Goal: Browse casually: Explore the website without a specific task or goal

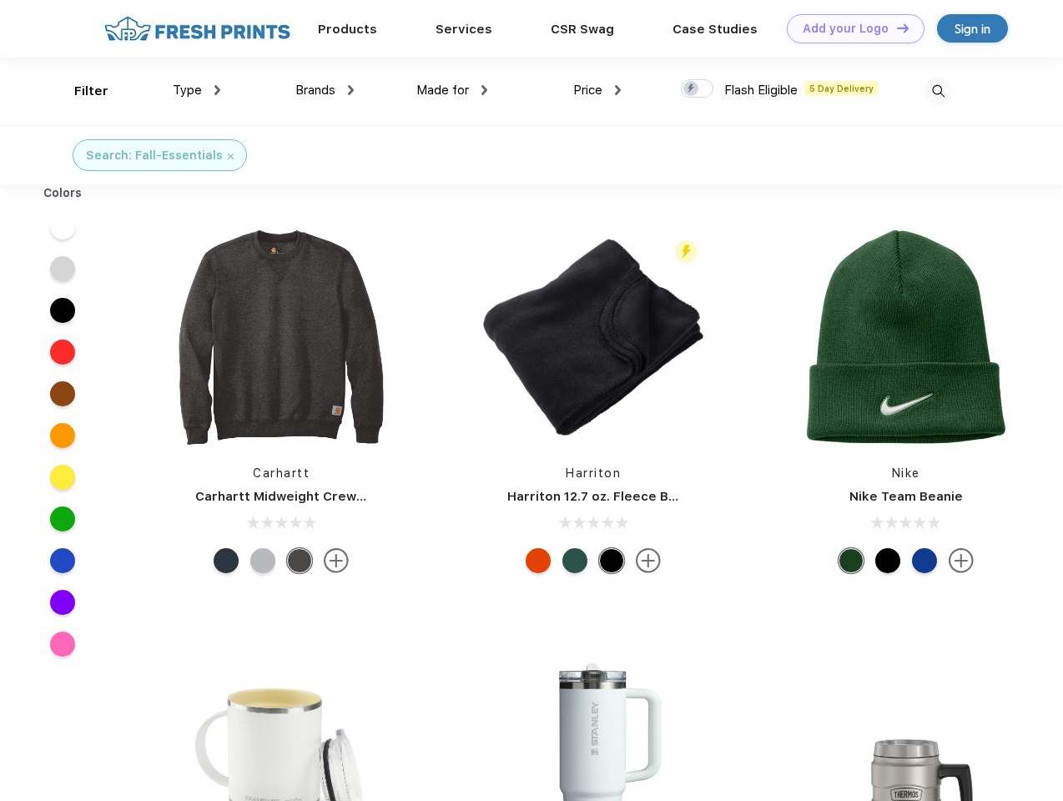
scroll to position [1, 0]
click at [849, 28] on link "Add your Logo Design Tool" at bounding box center [855, 28] width 138 height 29
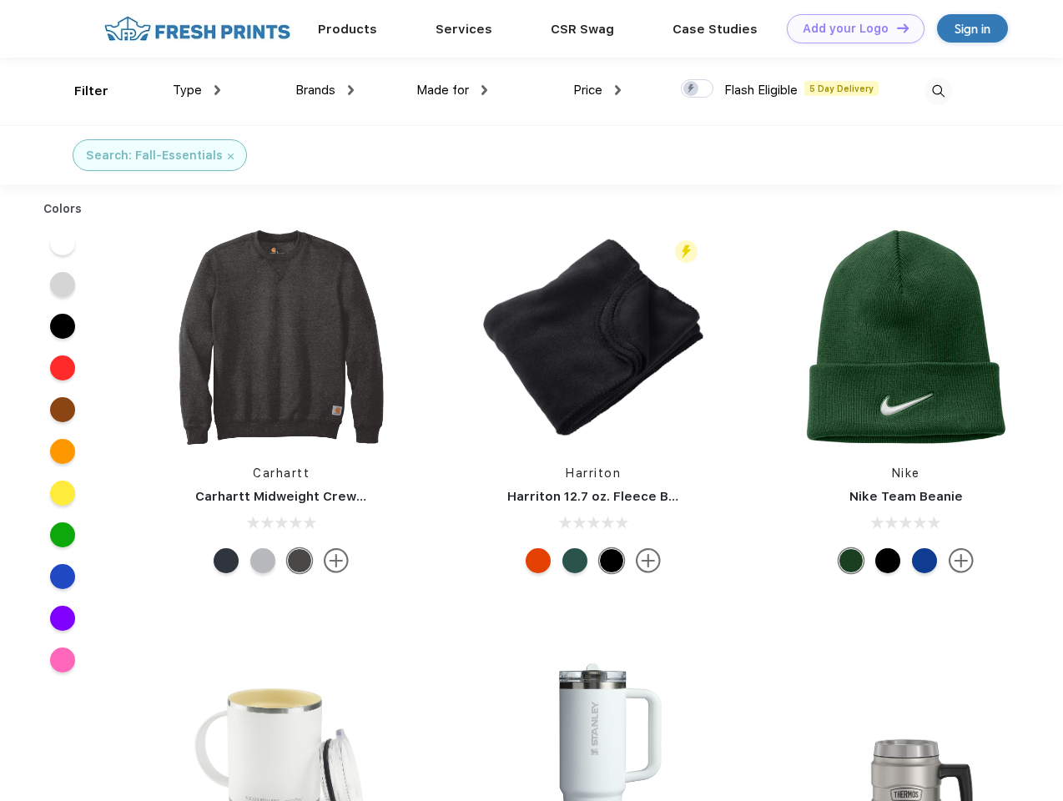
click at [0, 0] on div "Design Tool" at bounding box center [0, 0] width 0 height 0
click at [895, 28] on link "Add your Logo Design Tool" at bounding box center [855, 28] width 138 height 29
click at [80, 91] on div "Filter" at bounding box center [91, 91] width 34 height 19
click at [197, 90] on span "Type" at bounding box center [187, 90] width 29 height 15
click at [324, 90] on span "Brands" at bounding box center [315, 90] width 40 height 15
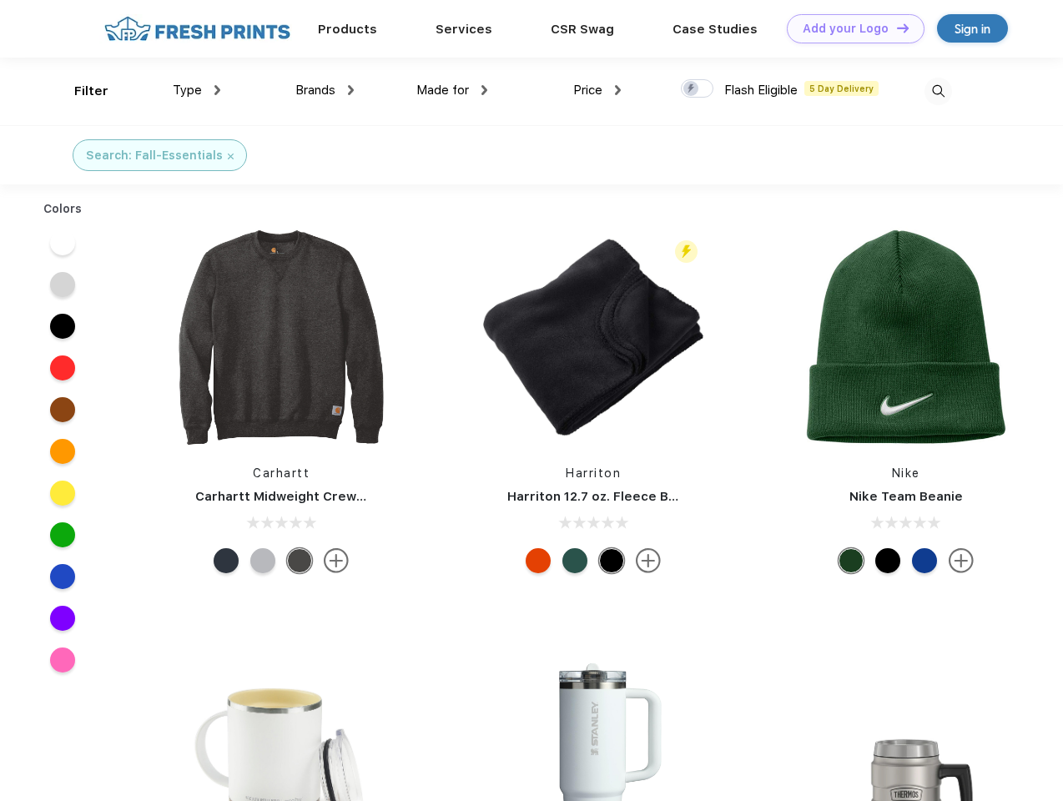
click at [452, 90] on span "Made for" at bounding box center [442, 90] width 53 height 15
click at [597, 90] on span "Price" at bounding box center [587, 90] width 29 height 15
click at [697, 89] on div at bounding box center [697, 88] width 33 height 18
click at [691, 89] on input "checkbox" at bounding box center [686, 83] width 11 height 11
click at [937, 91] on img at bounding box center [938, 92] width 28 height 28
